Goal: Transaction & Acquisition: Purchase product/service

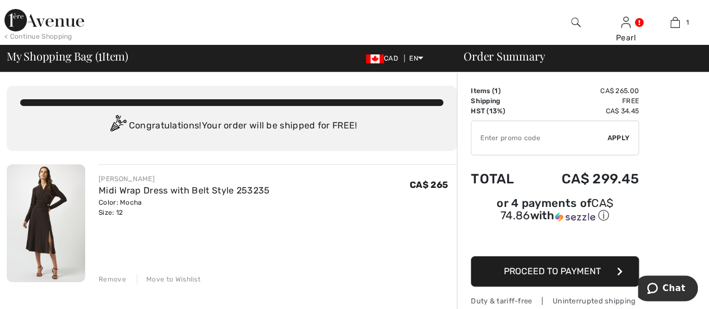
click at [555, 266] on span "Proceed to Payment" at bounding box center [552, 271] width 97 height 11
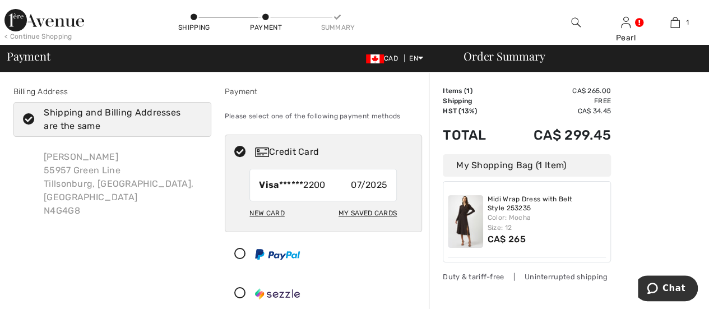
click at [268, 212] on div "New Card" at bounding box center [266, 212] width 35 height 19
radio input "true"
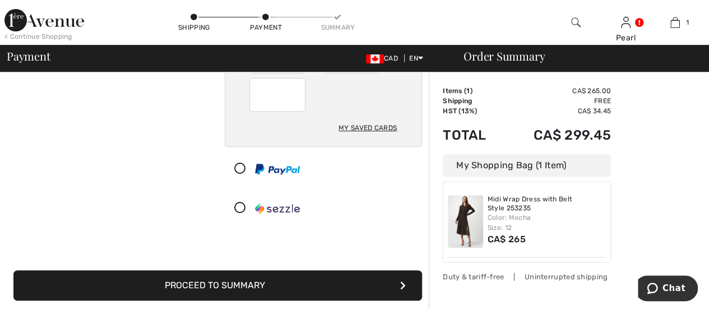
scroll to position [167, 0]
click at [338, 290] on button "Proceed to Summary" at bounding box center [217, 285] width 408 height 30
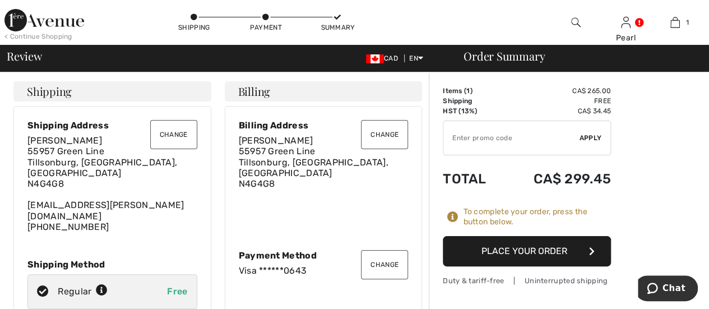
click at [530, 249] on button "Place Your Order" at bounding box center [527, 251] width 168 height 30
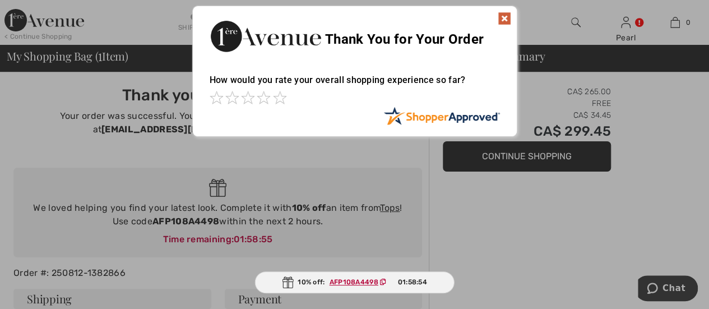
click at [504, 15] on img at bounding box center [503, 18] width 13 height 13
